Goal: Navigation & Orientation: Find specific page/section

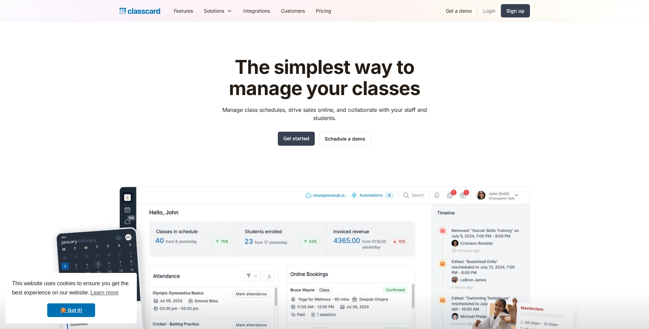
click at [489, 9] on link "Login" at bounding box center [489, 10] width 23 height 15
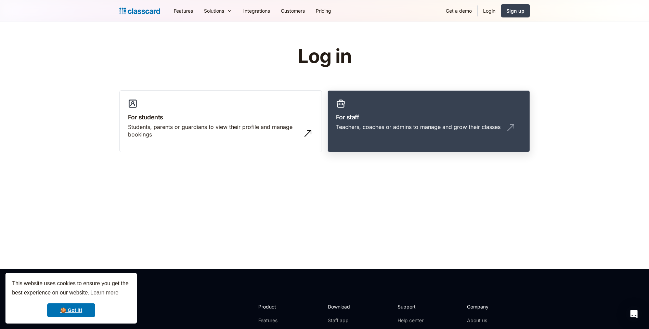
click at [446, 115] on h3 "For staff" at bounding box center [429, 117] width 186 height 9
